Goal: Communication & Community: Answer question/provide support

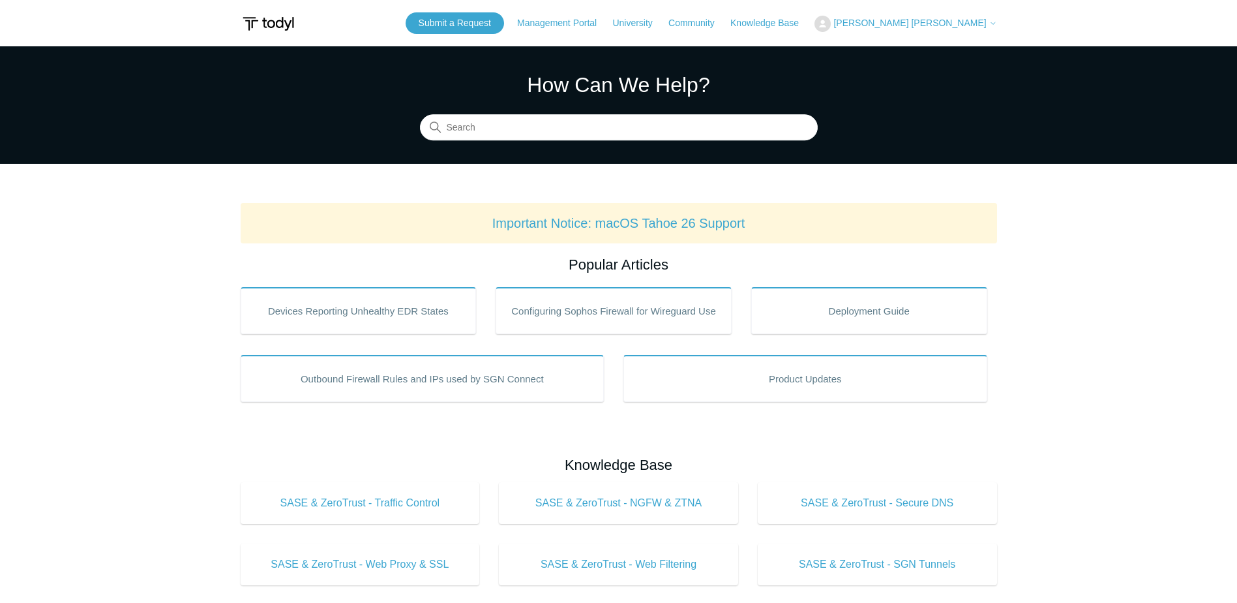
click at [173, 393] on main "Todyl Support Center How Can We Help? Search Important Notice: macOS Tahoe 26 S…" at bounding box center [618, 610] width 1237 height 1129
click at [545, 130] on input "Search" at bounding box center [619, 128] width 398 height 26
click at [532, 129] on input "sgn rollback" at bounding box center [619, 128] width 398 height 26
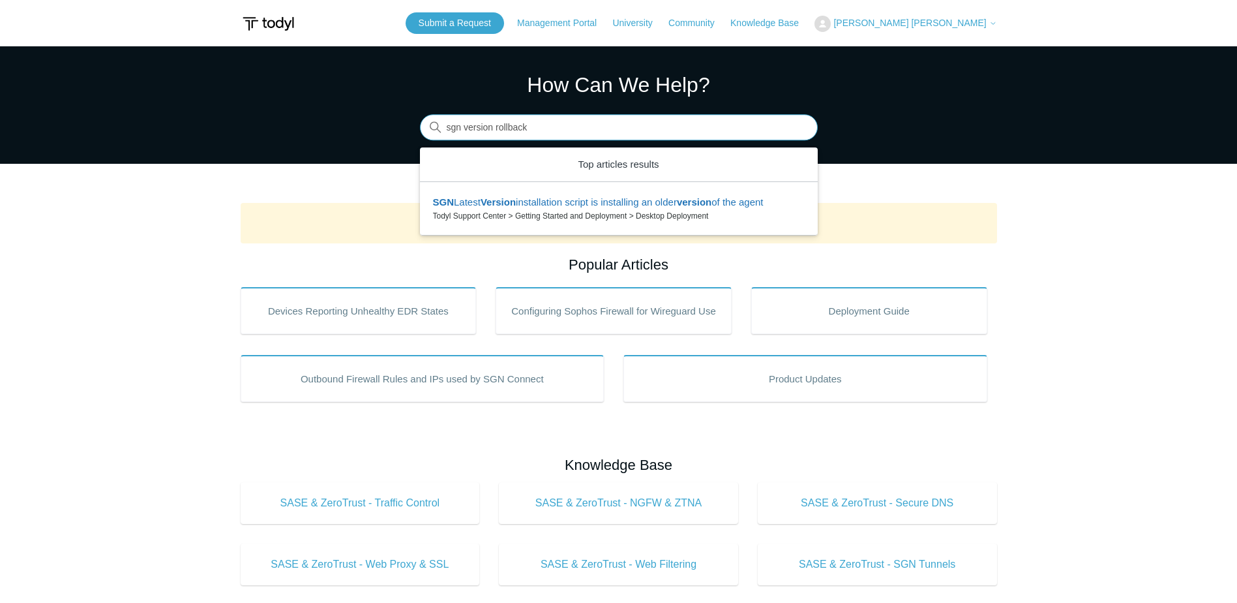
type input "sgn version rollback"
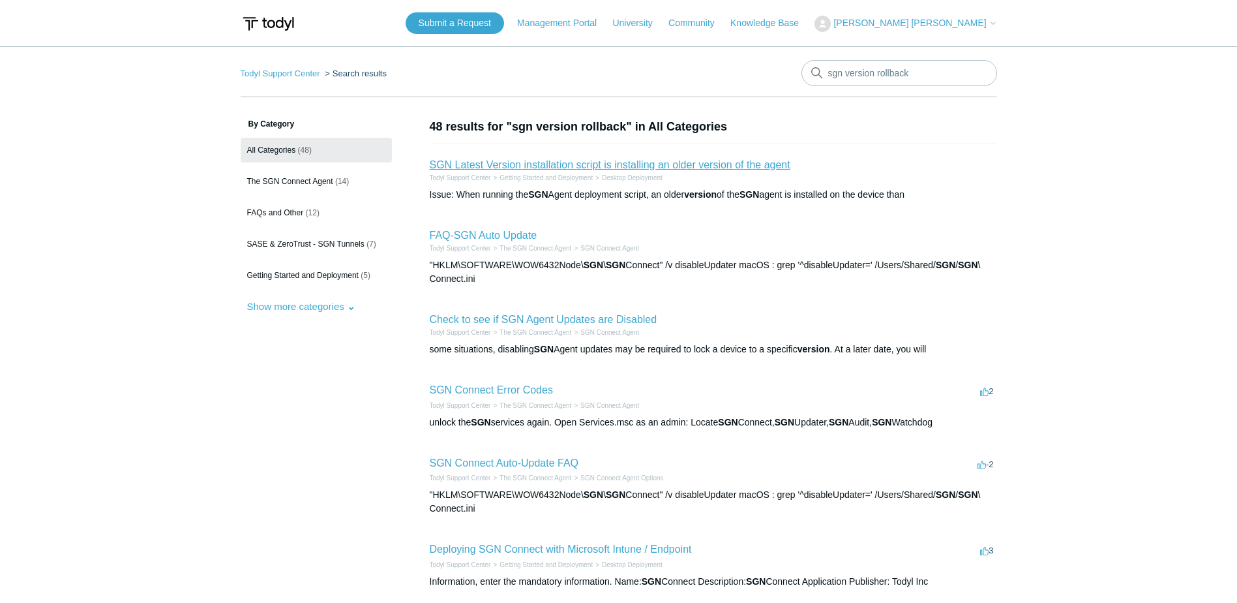
click at [537, 164] on link "SGN Latest Version installation script is installing an older version of the ag…" at bounding box center [610, 164] width 361 height 11
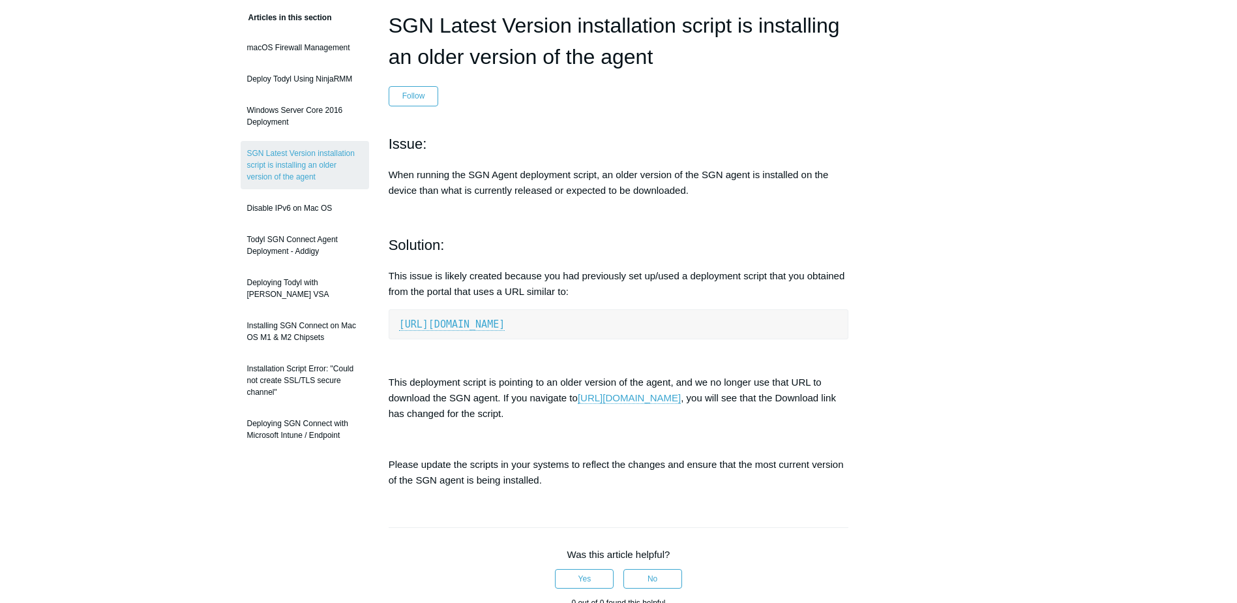
scroll to position [130, 0]
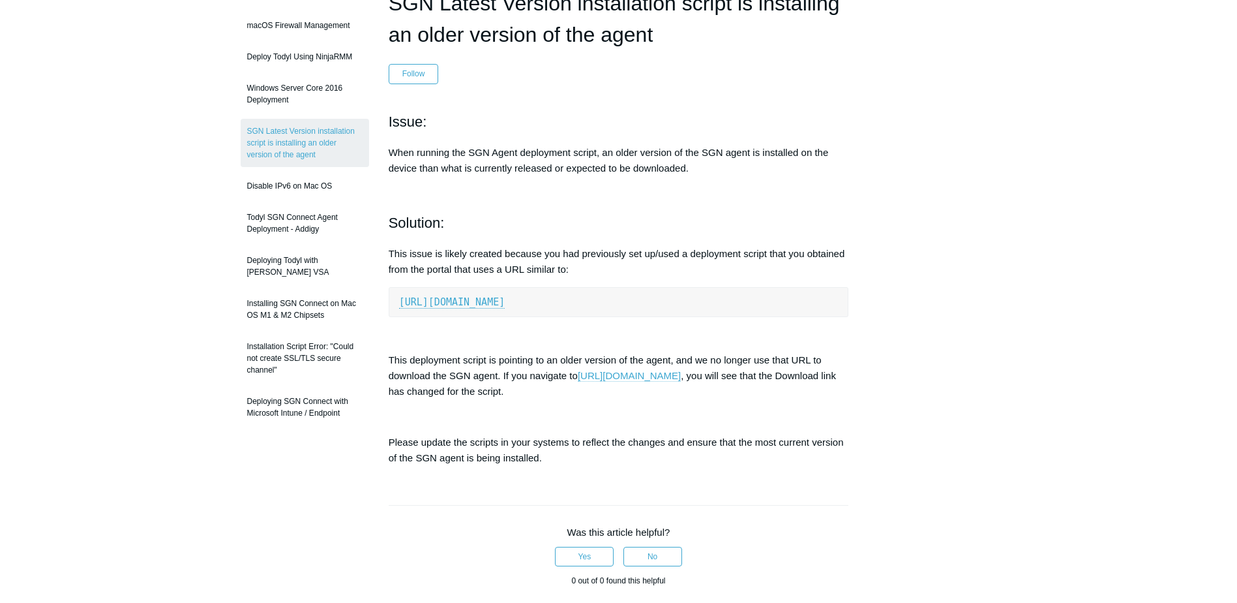
click at [681, 380] on link "https://portal.todyl.com/deployment/groups" at bounding box center [629, 376] width 103 height 12
click at [286, 500] on aside "Articles in this section macOS Firewall Management Deploy Todyl Using NinjaRMM …" at bounding box center [305, 450] width 128 height 924
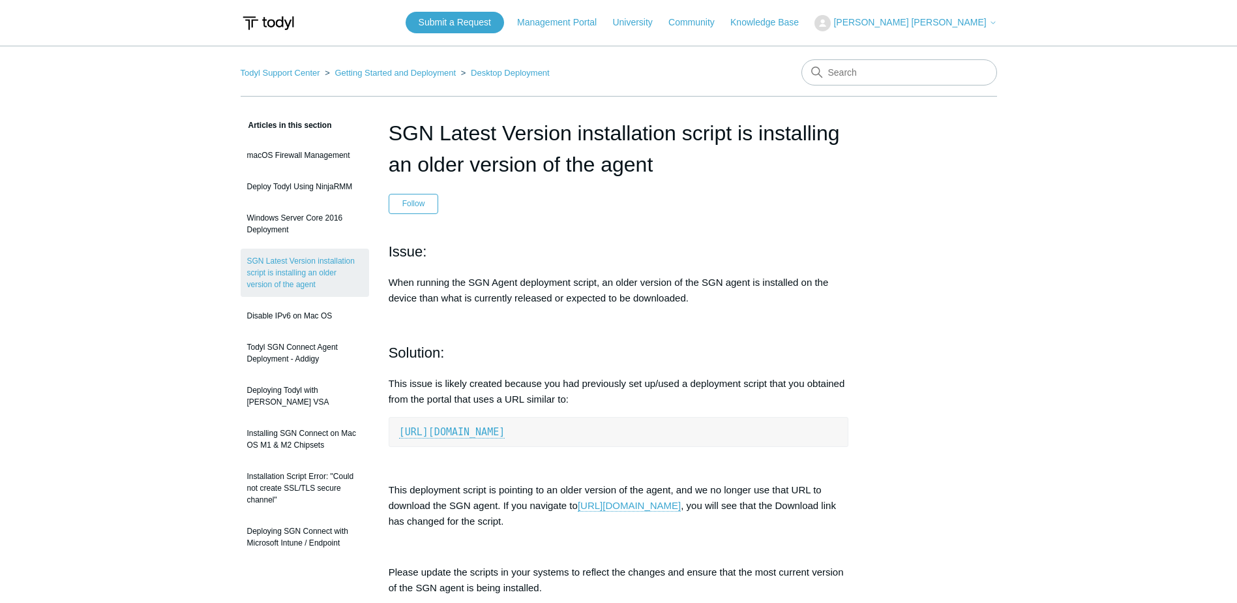
scroll to position [0, 0]
click at [728, 20] on link "Community" at bounding box center [698, 23] width 59 height 14
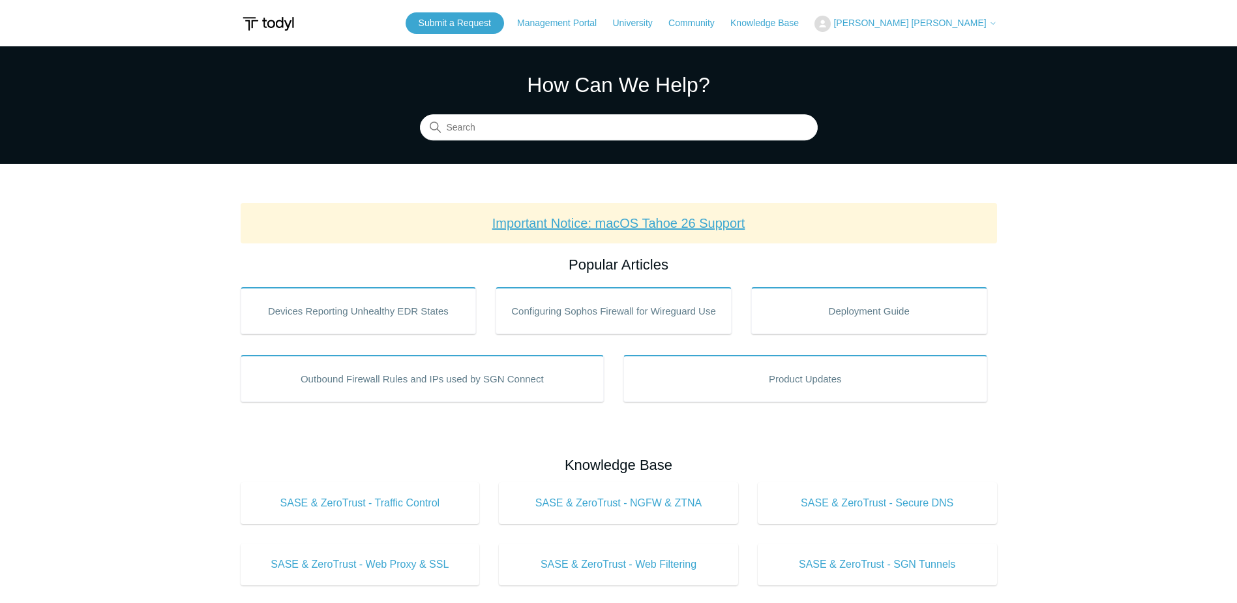
click at [701, 224] on link "Important Notice: macOS Tahoe 26 Support" at bounding box center [618, 223] width 253 height 14
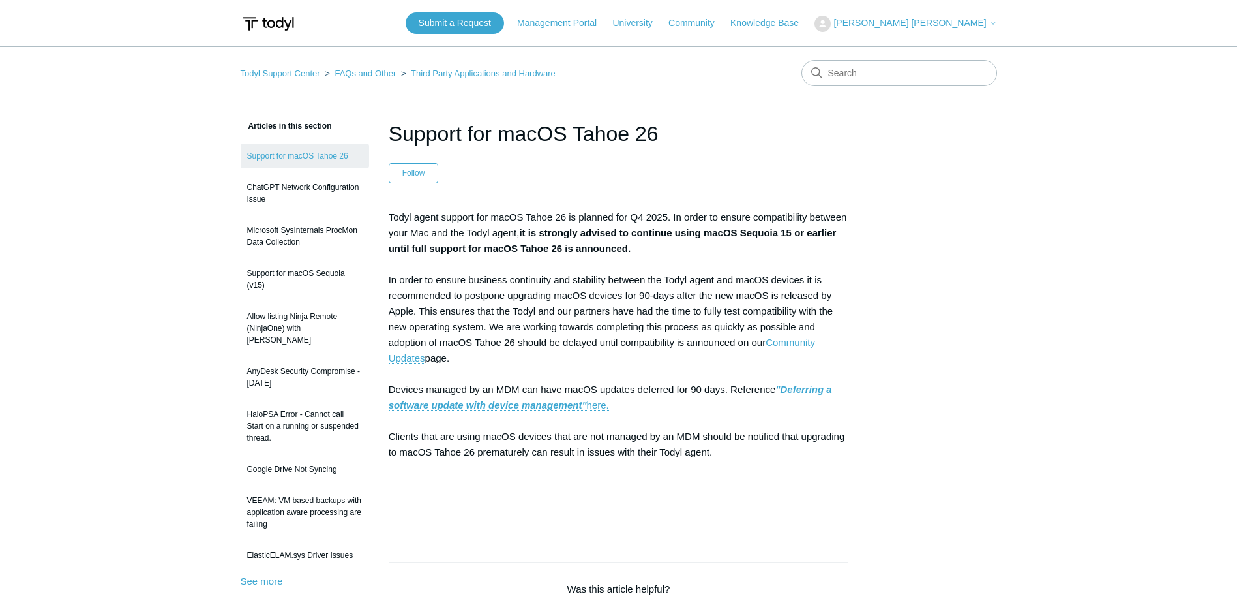
click at [842, 59] on main "Todyl Support Center FAQs and Other Third Party Applications and Hardware Artic…" at bounding box center [618, 521] width 1237 height 950
click at [853, 73] on input "Search" at bounding box center [900, 73] width 196 height 26
type input "sgn version rollback"
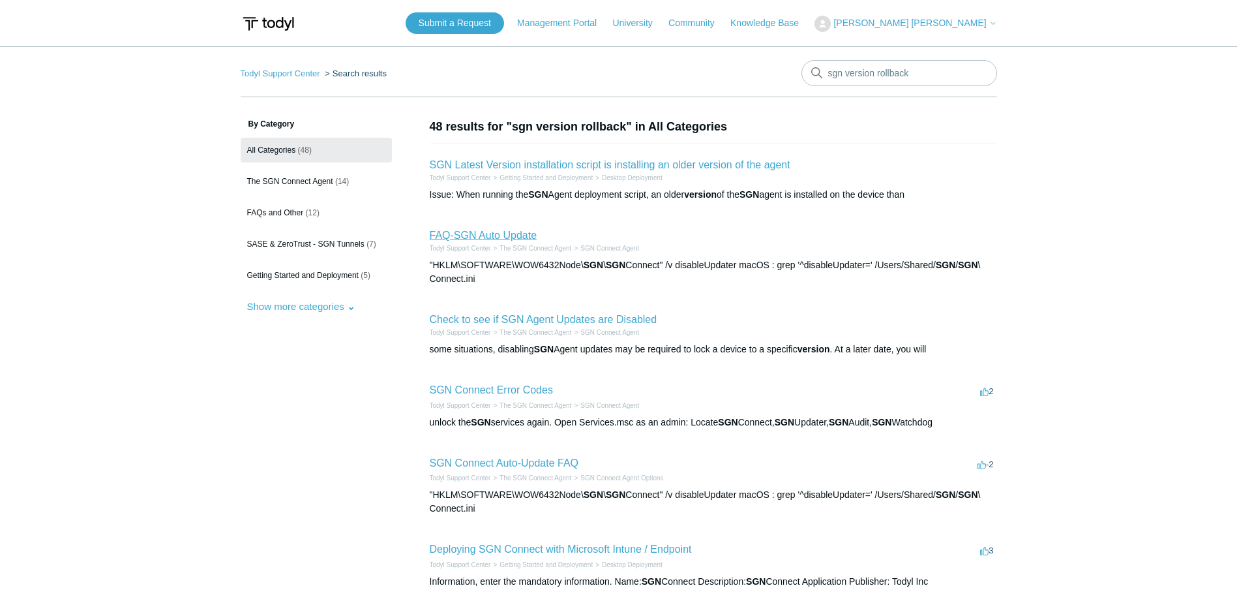
click at [513, 235] on link "FAQ-SGN Auto Update" at bounding box center [484, 235] width 108 height 11
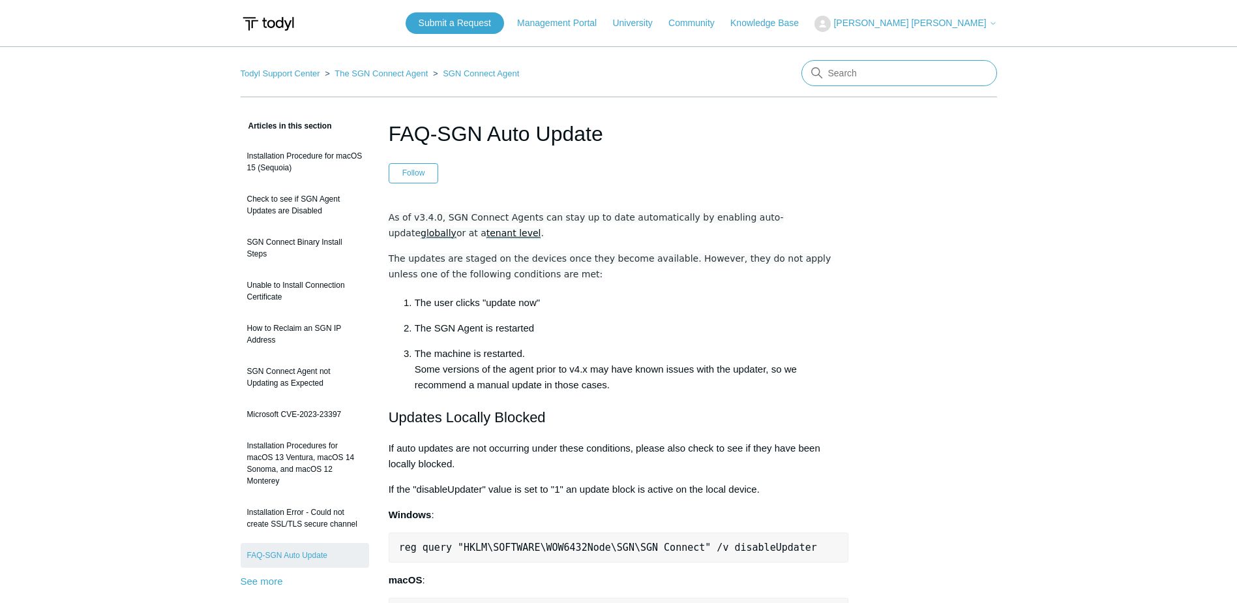
click at [854, 82] on input "Search" at bounding box center [900, 73] width 196 height 26
type input "sgn version 5.3"
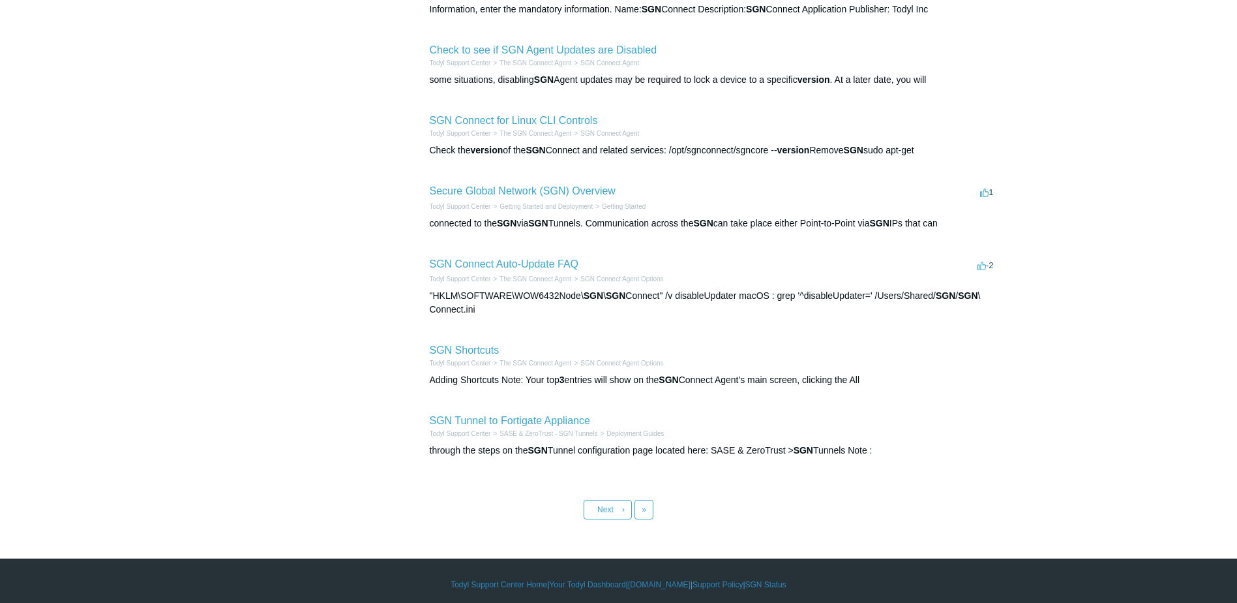
scroll to position [422, 0]
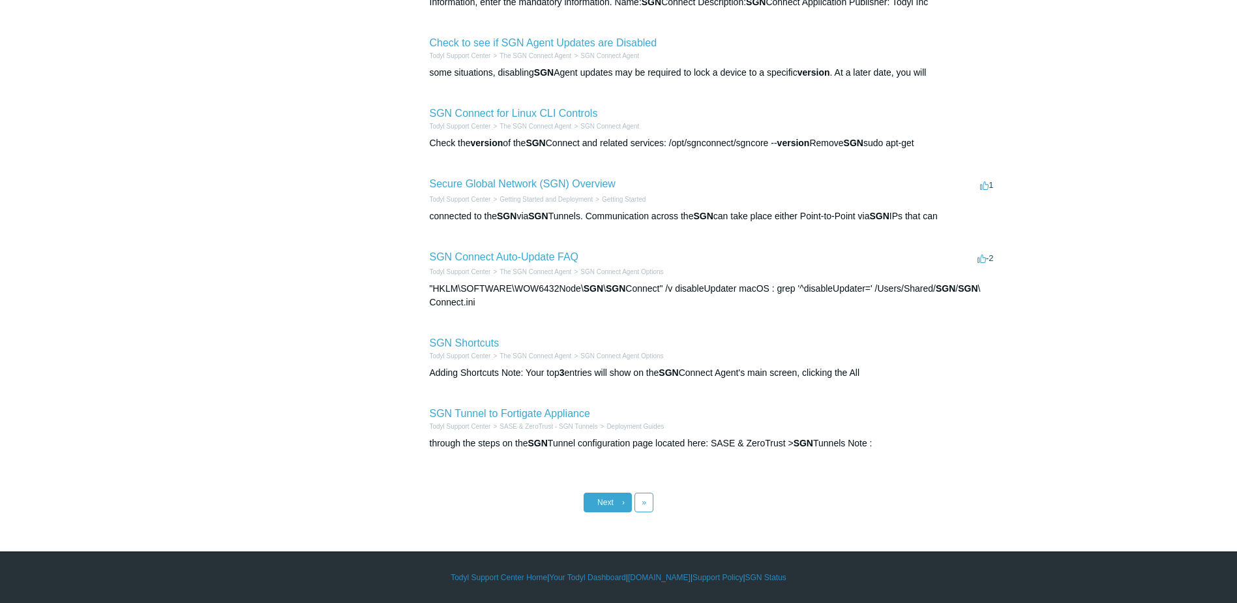
click at [619, 501] on link "Next ›" at bounding box center [608, 502] width 48 height 20
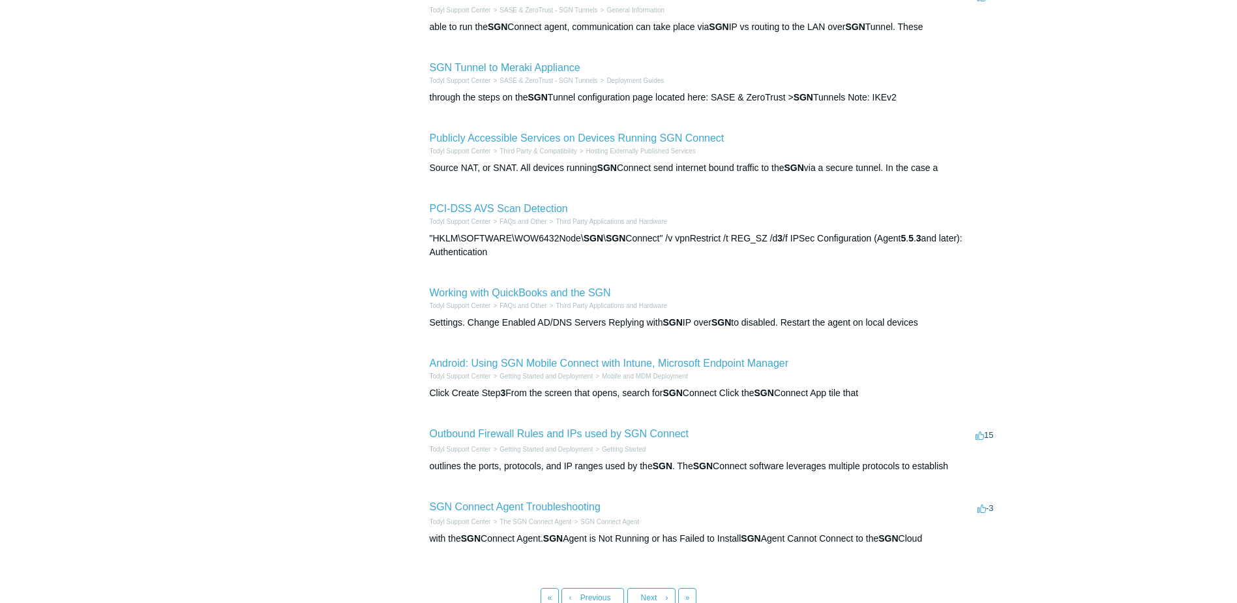
scroll to position [326, 0]
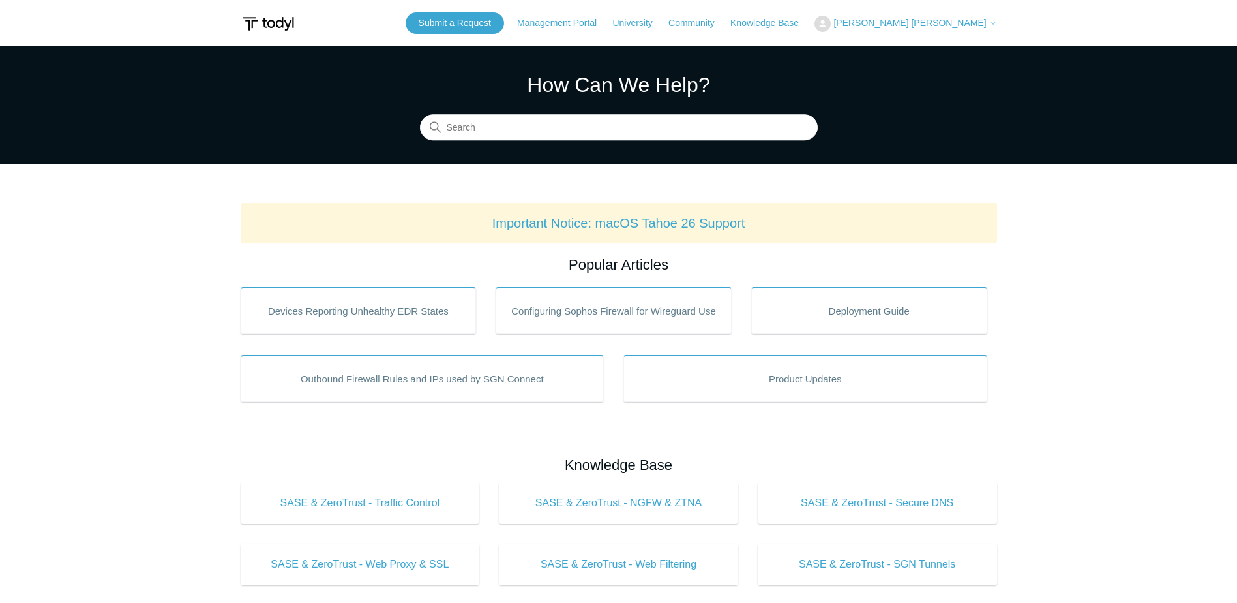
click at [942, 31] on button "[PERSON_NAME] [PERSON_NAME]" at bounding box center [906, 24] width 182 height 16
click at [942, 59] on link "My Support Requests" at bounding box center [878, 51] width 127 height 23
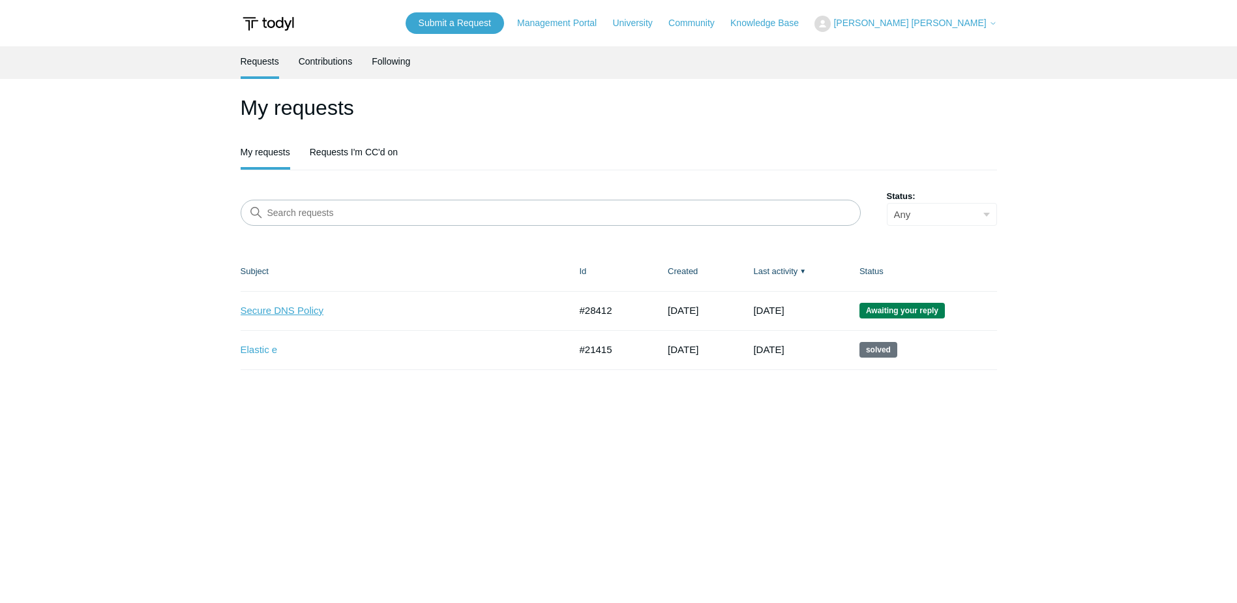
click at [290, 312] on link "Secure DNS Policy" at bounding box center [396, 310] width 310 height 15
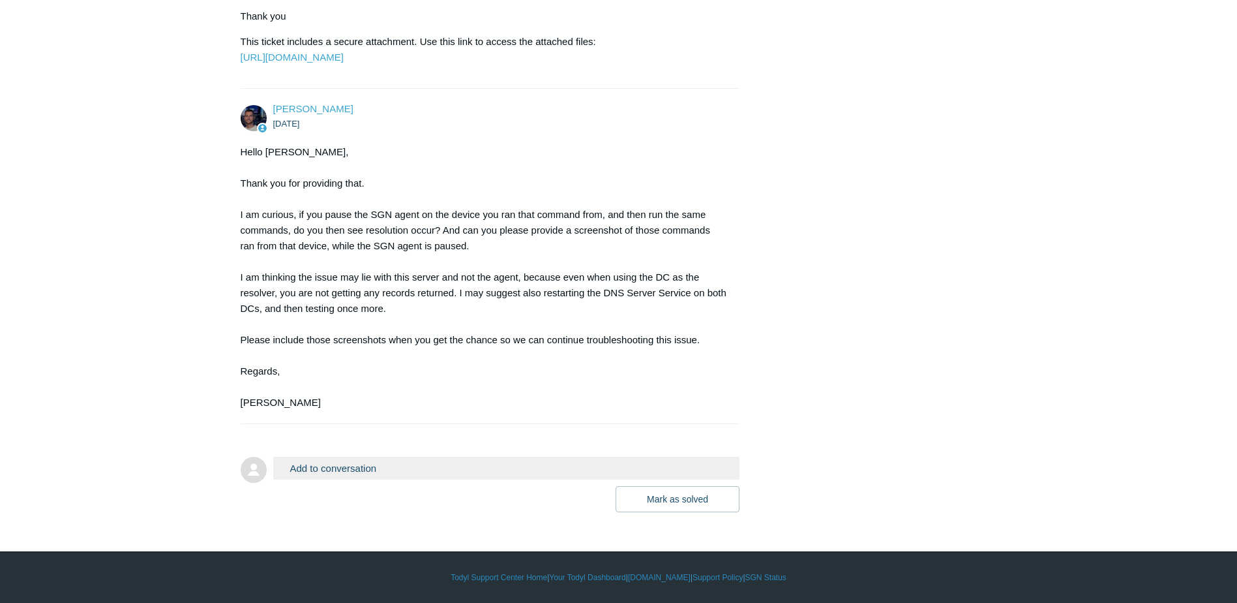
scroll to position [4359, 0]
click at [383, 475] on button "Add to conversation" at bounding box center [506, 468] width 467 height 23
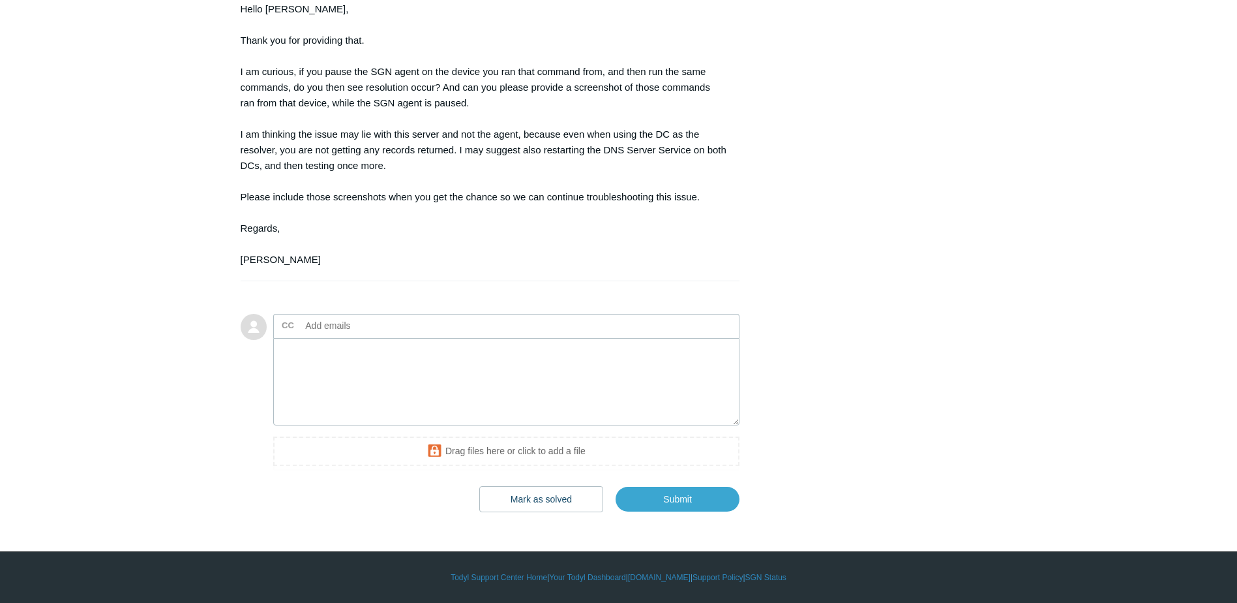
click at [390, 335] on input "text" at bounding box center [371, 326] width 140 height 20
click at [457, 400] on textarea "Add your reply" at bounding box center [506, 382] width 467 height 88
click at [500, 374] on textarea "Hi [PERSON_NAME], when I get the chance to turn SASE off I" at bounding box center [506, 382] width 467 height 88
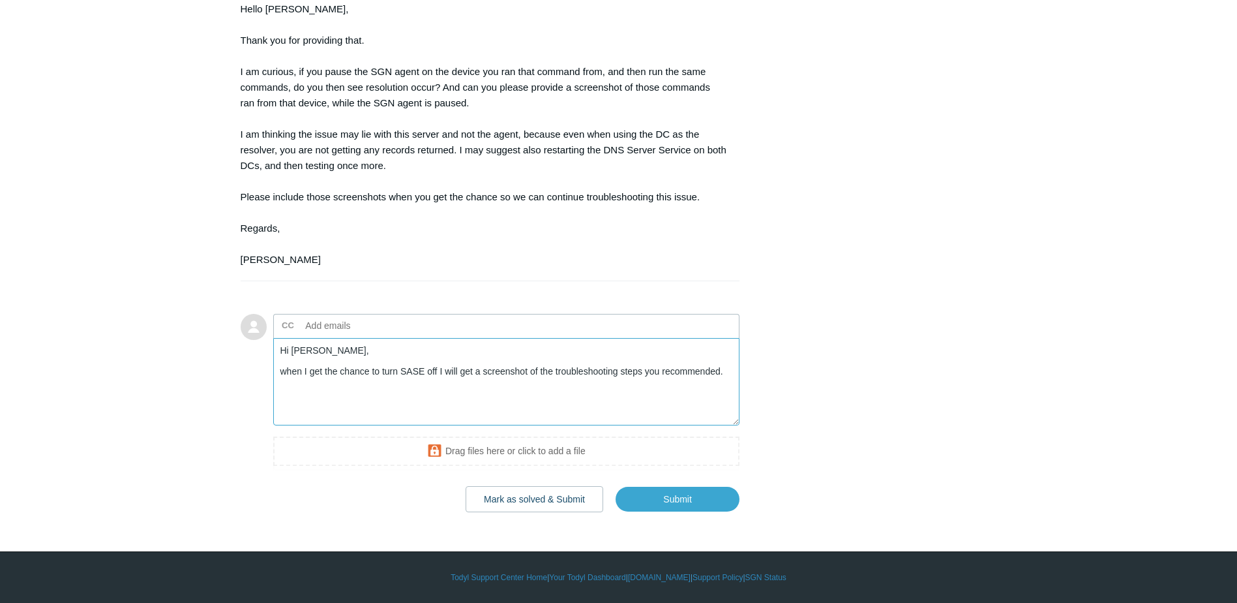
click at [721, 373] on textarea "Hi [PERSON_NAME], when I get the chance to turn SASE off I will get a screensho…" at bounding box center [506, 382] width 467 height 88
click at [443, 364] on textarea "Hi [PERSON_NAME], when I get the chance to turn SASE off I will get a screensho…" at bounding box center [506, 382] width 467 height 88
drag, startPoint x: 824, startPoint y: 388, endPoint x: 823, endPoint y: 395, distance: 7.3
click at [410, 372] on textarea "Hi [PERSON_NAME], when I get the chance to turn SASE off on the server I will g…" at bounding box center [506, 382] width 467 height 88
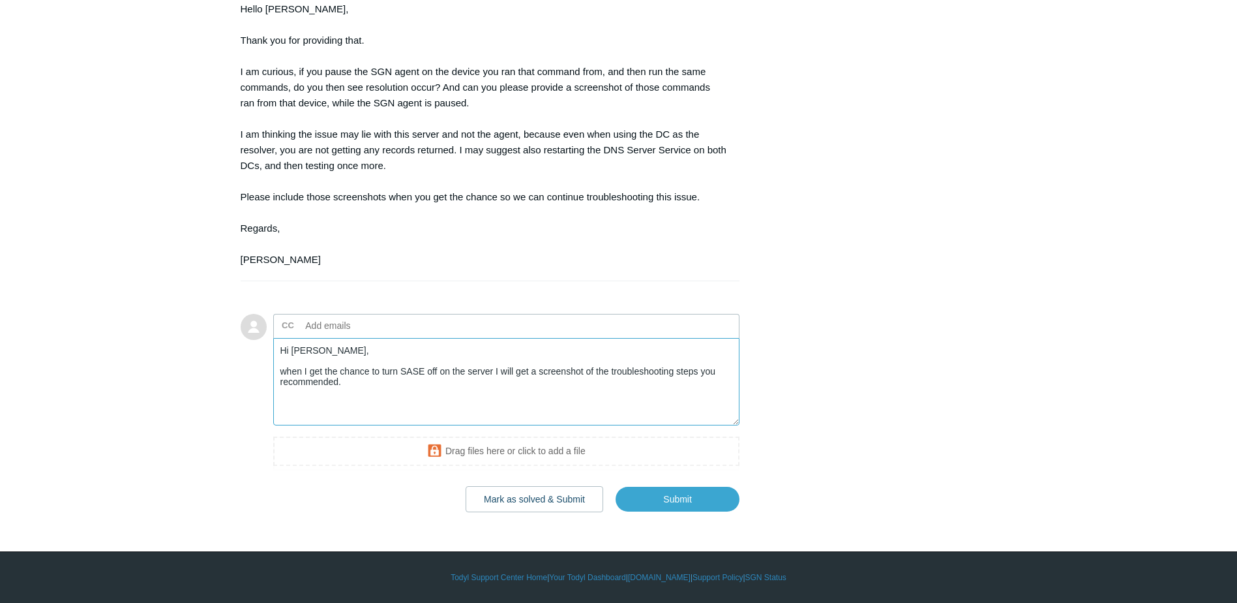
click at [410, 372] on textarea "Hi [PERSON_NAME], when I get the chance to turn SASE off on the server I will g…" at bounding box center [506, 382] width 467 height 88
type textarea "Hi [PERSON_NAME], when I get the chance to turn SGN off on the server I will ge…"
click at [528, 394] on textarea "Hi [PERSON_NAME], when I get the chance to turn SGN off on the server I will ge…" at bounding box center [506, 382] width 467 height 88
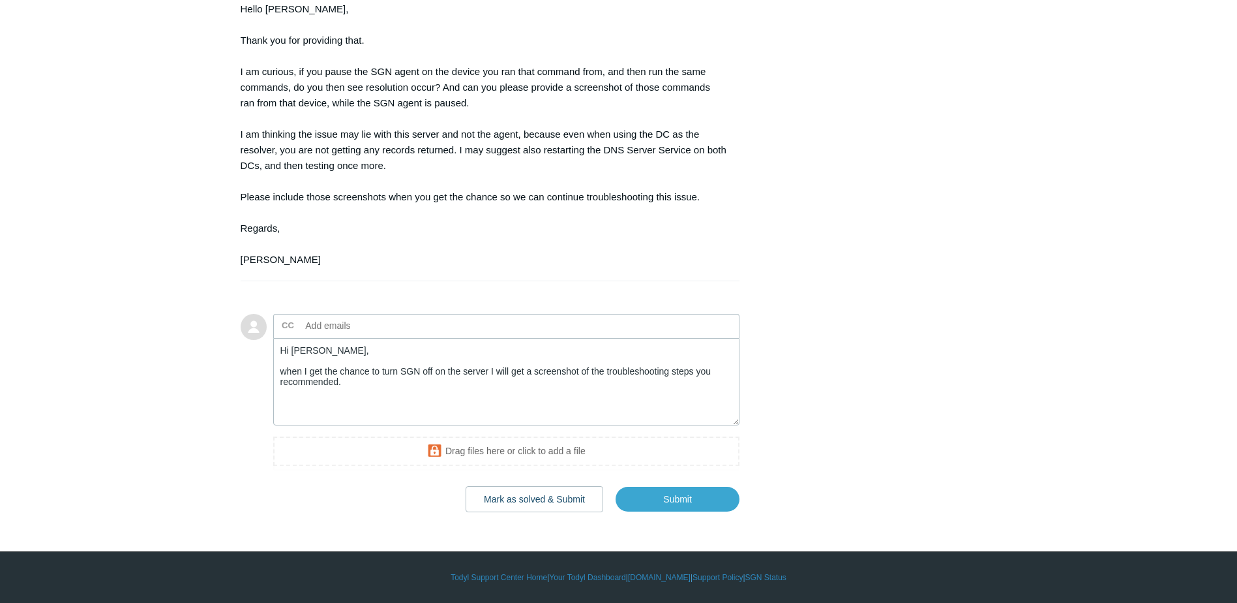
scroll to position [4436, 0]
drag, startPoint x: 687, startPoint y: 565, endPoint x: 807, endPoint y: 494, distance: 139.5
click at [721, 512] on input "Submit" at bounding box center [678, 499] width 124 height 26
